Goal: Transaction & Acquisition: Purchase product/service

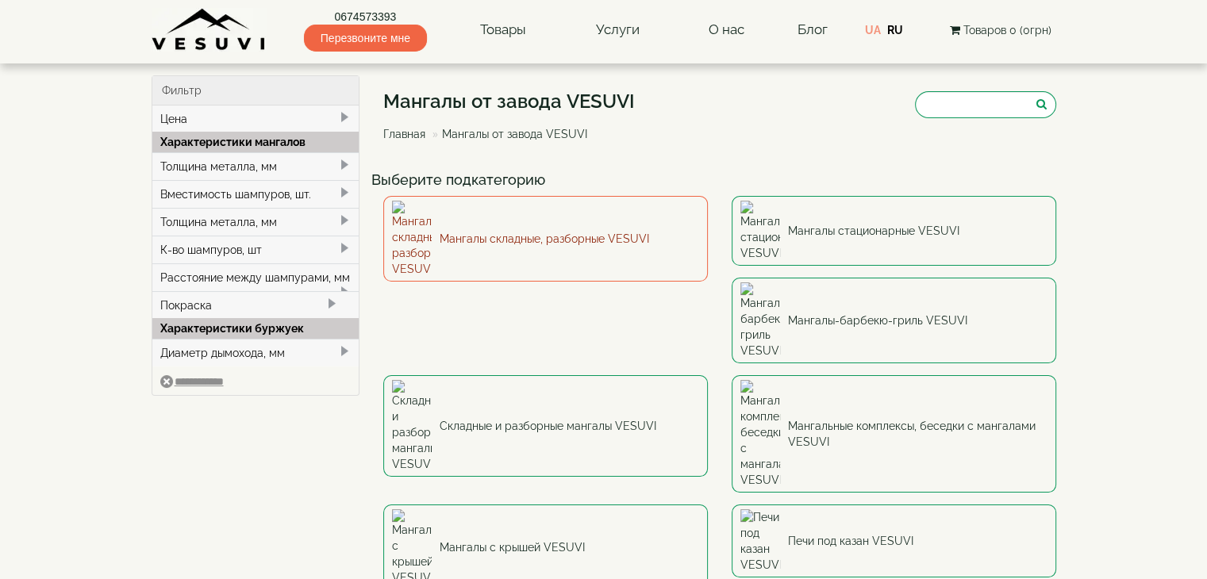
click at [533, 221] on link "Мангалы складные, разборные VESUVI" at bounding box center [545, 239] width 325 height 86
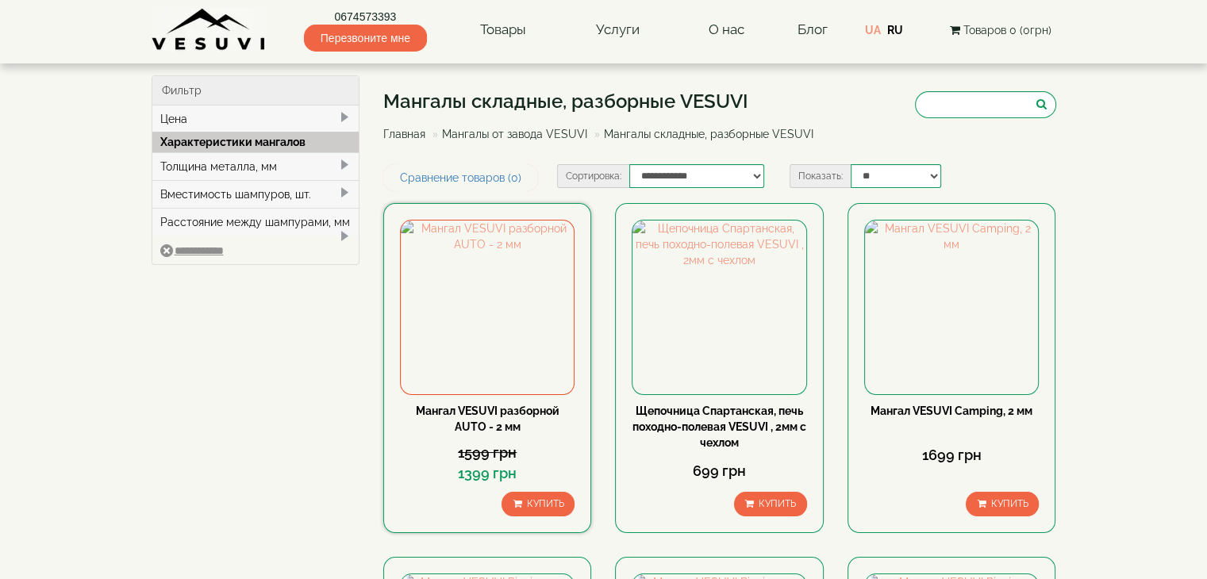
click at [543, 417] on div "Мангал VESUVI разборной AUTO - 2 мм" at bounding box center [487, 419] width 175 height 32
click at [532, 412] on link "Мангал VESUVI разборной AUTO - 2 мм" at bounding box center [488, 419] width 144 height 29
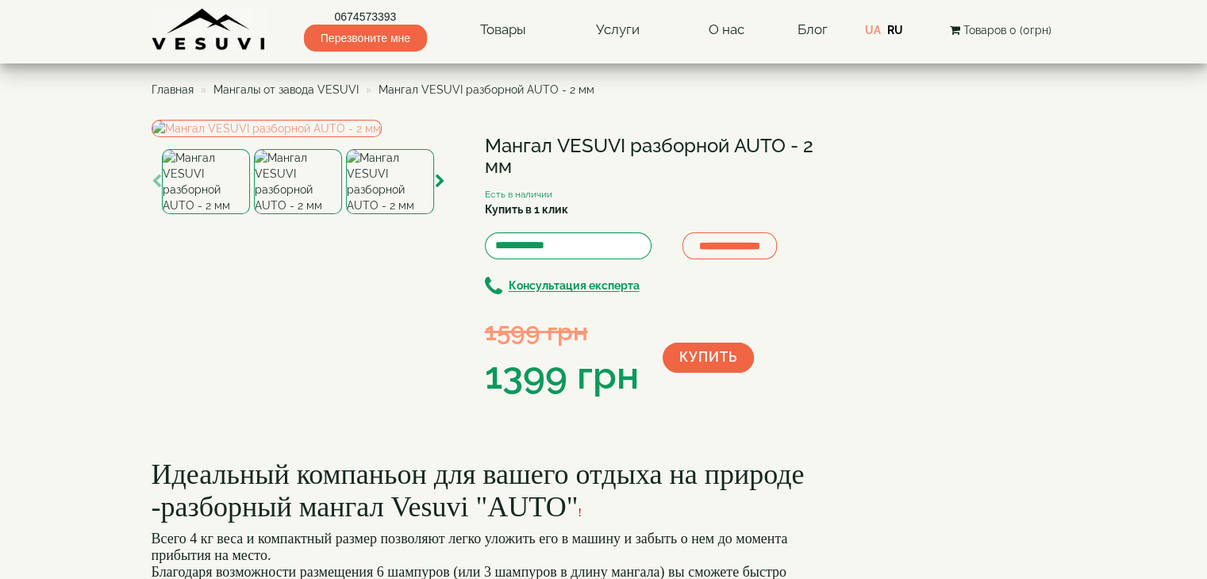
scroll to position [476, 0]
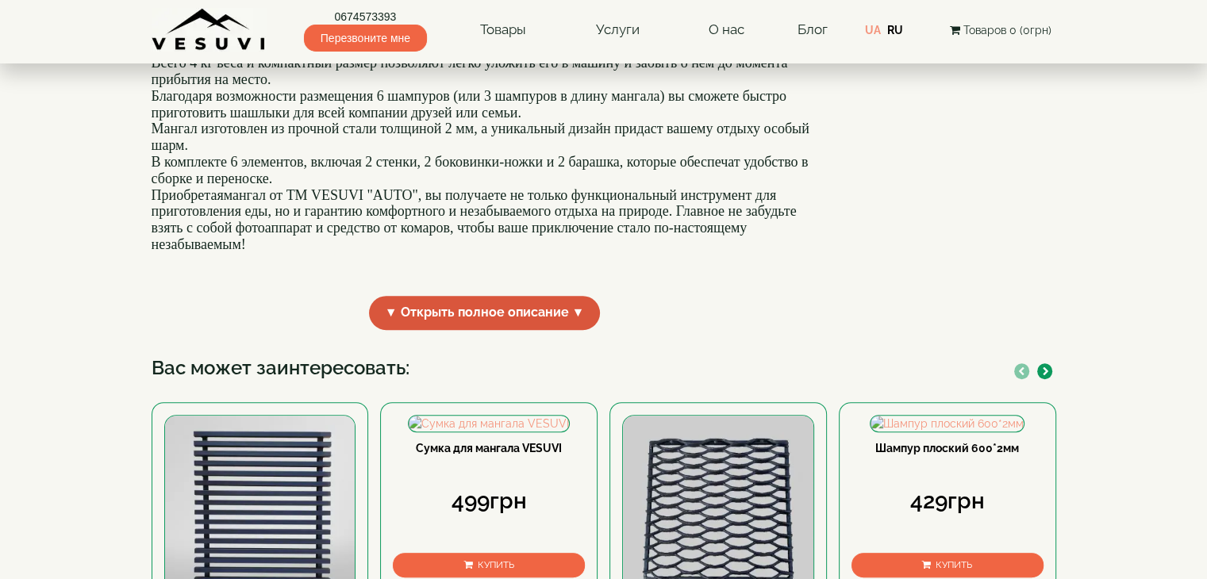
click at [569, 330] on span "▼ Открыть полное описание ▼" at bounding box center [485, 313] width 232 height 34
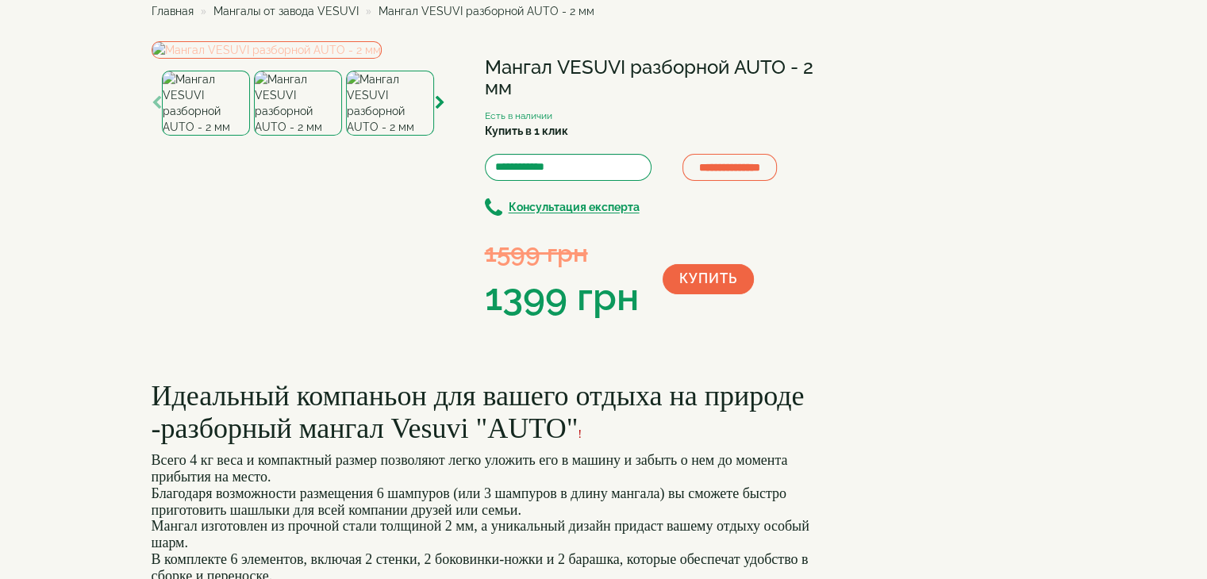
scroll to position [0, 0]
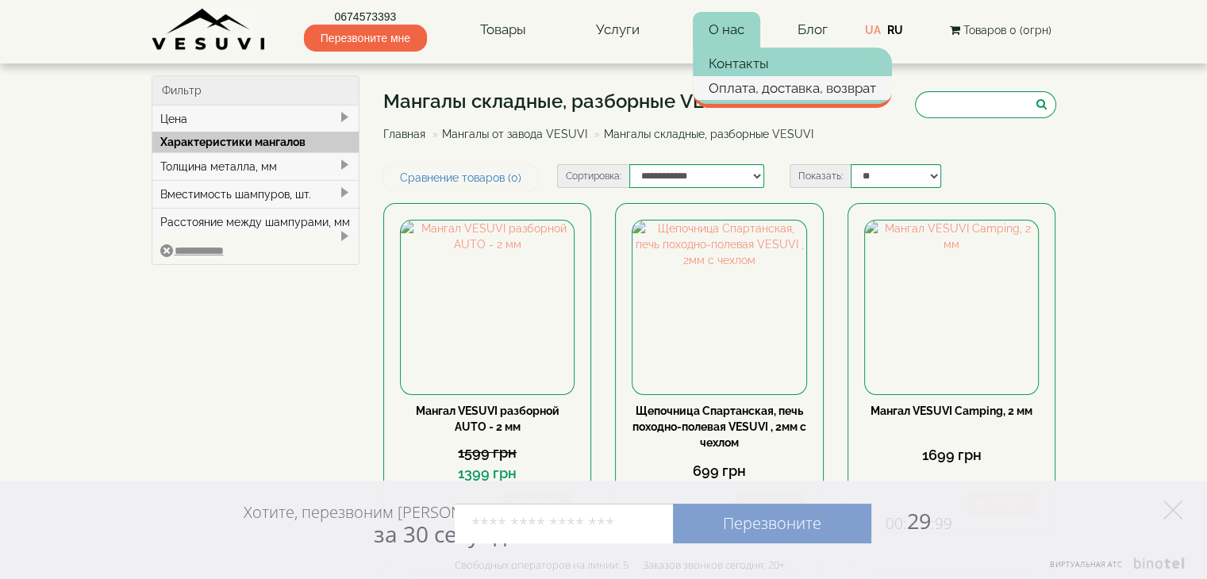
click at [734, 81] on link "Оплата, доставка, возврат" at bounding box center [792, 88] width 199 height 24
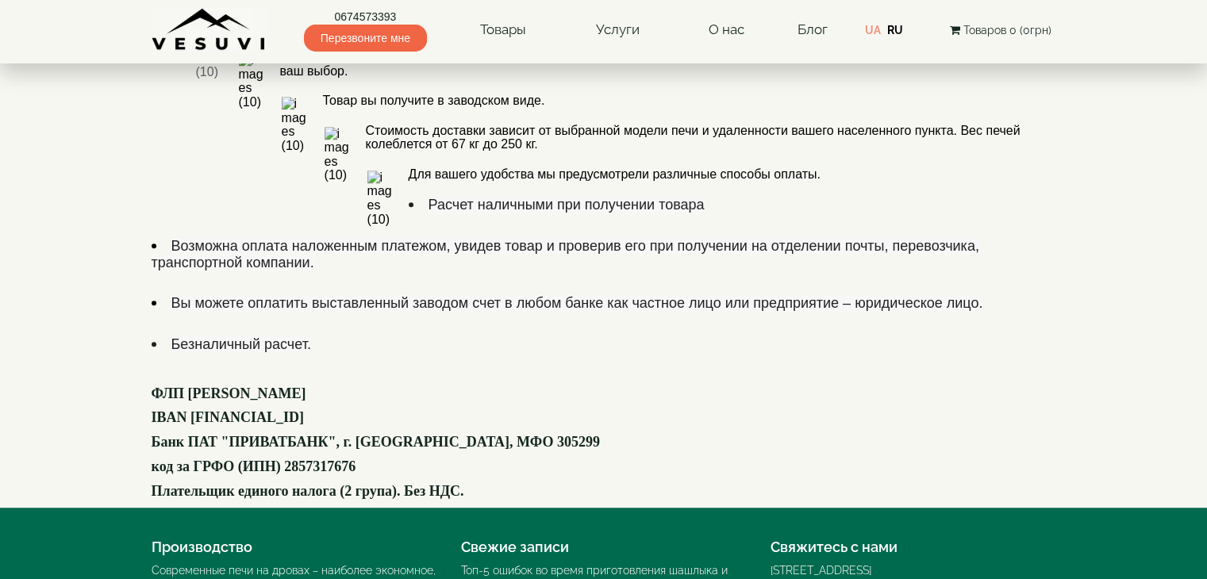
scroll to position [994, 0]
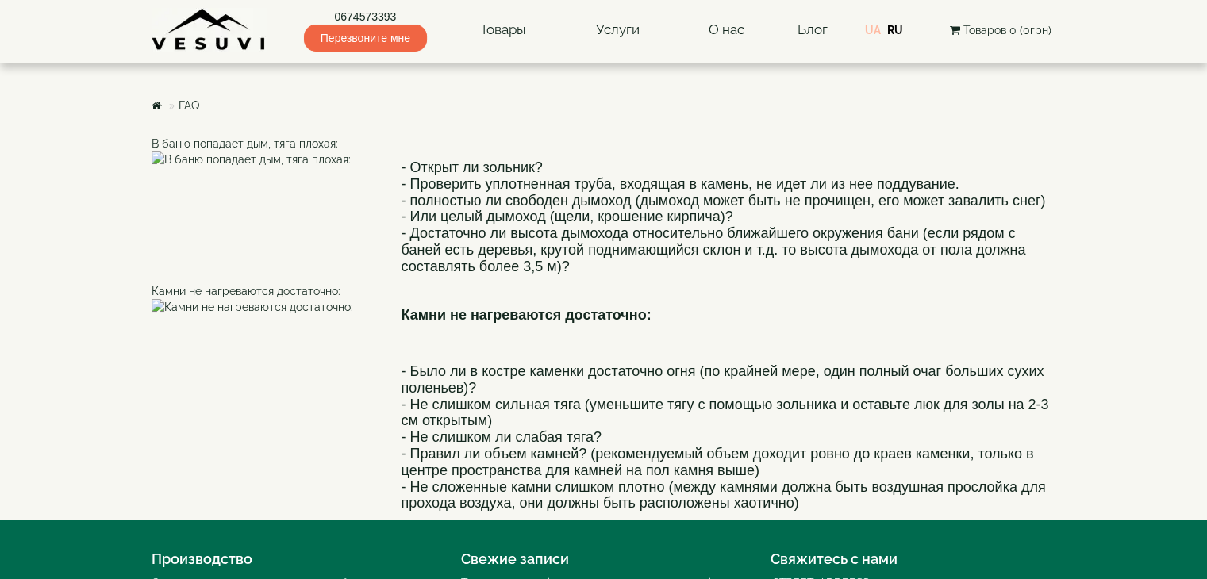
click at [876, 28] on link "UA" at bounding box center [873, 30] width 16 height 13
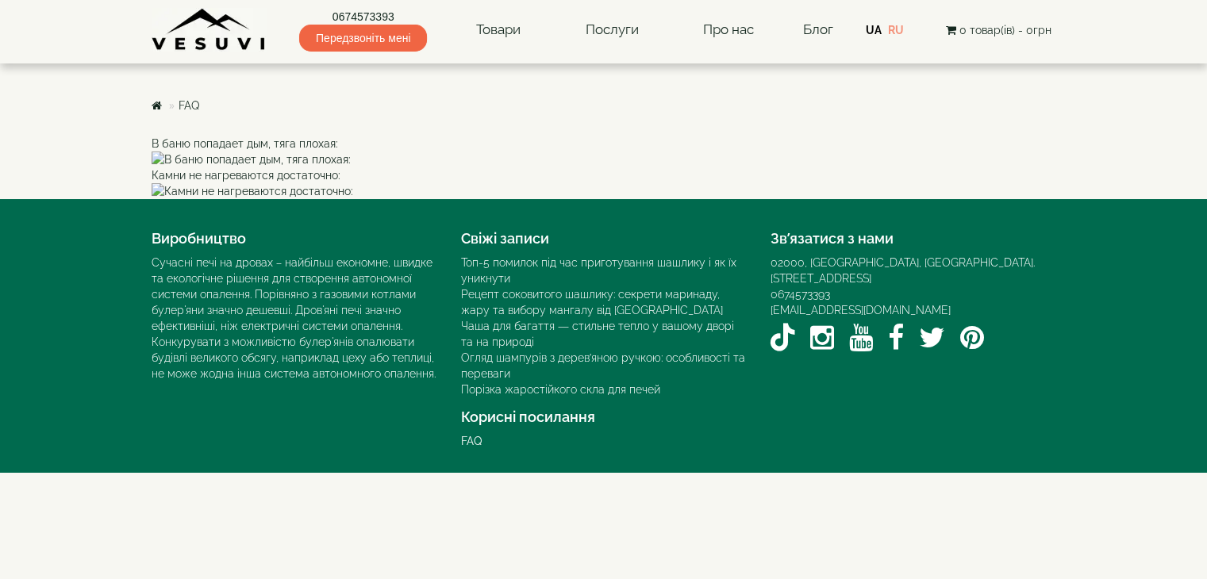
scroll to position [338, 0]
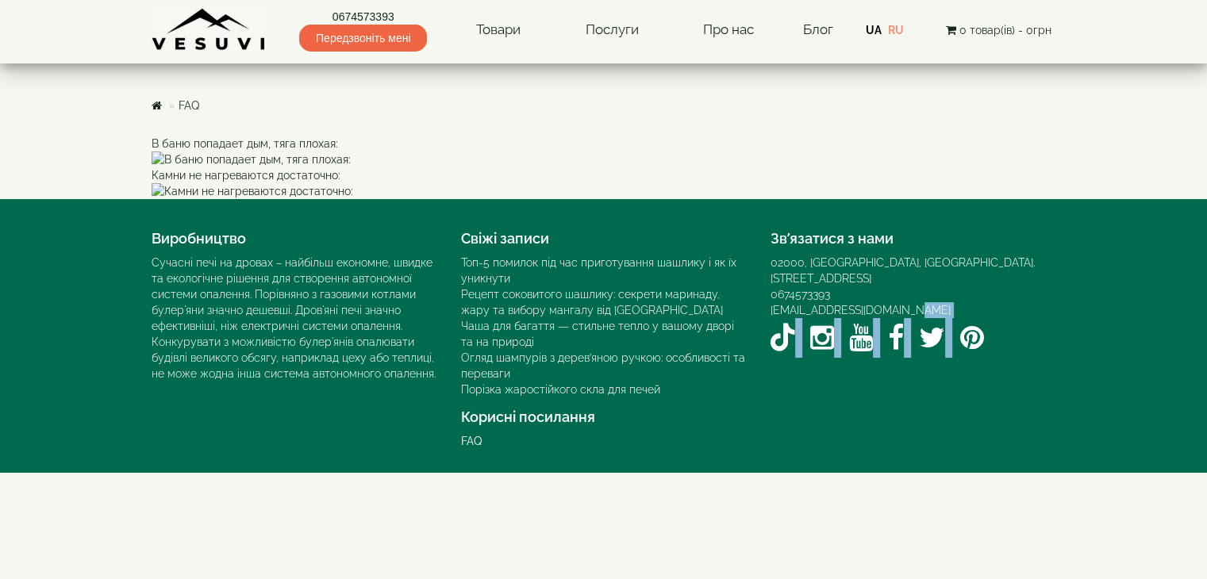
drag, startPoint x: 968, startPoint y: 406, endPoint x: 1042, endPoint y: 410, distance: 73.9
click at [993, 358] on div "02000, [GEOGRAPHIC_DATA], [GEOGRAPHIC_DATA]. [STREET_ADDRESS][PERSON_NAME] 0674…" at bounding box center [914, 306] width 286 height 103
click at [1134, 438] on footer "Виробництво Сучасні печі на дровах – найбільш економне, швидке та екологічне рі…" at bounding box center [603, 336] width 1207 height 274
